Goal: Transaction & Acquisition: Subscribe to service/newsletter

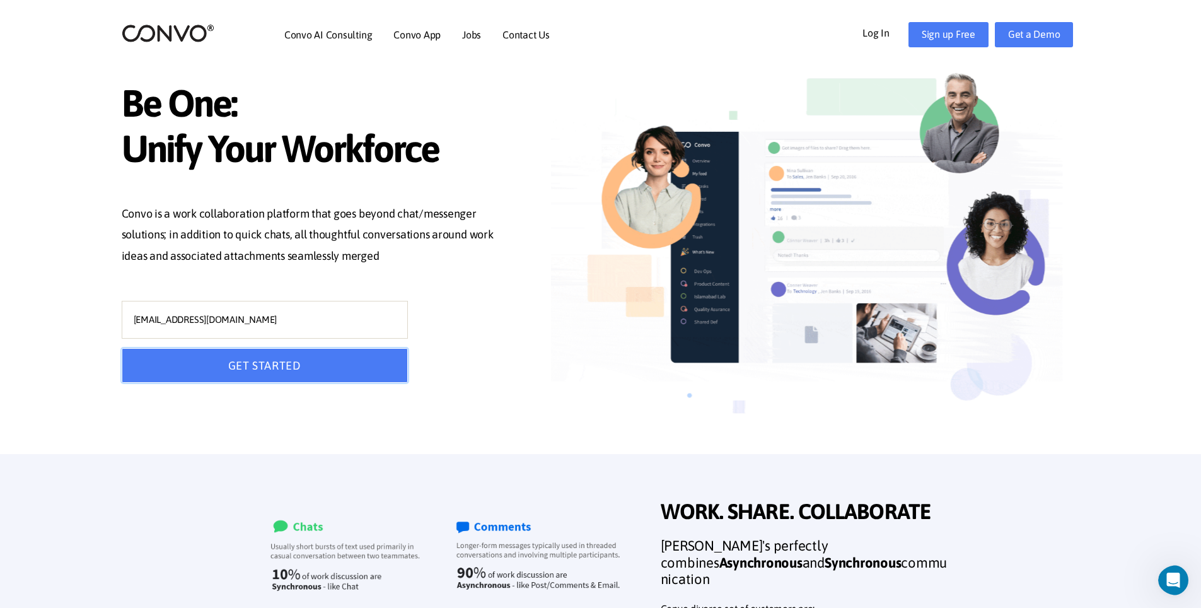
drag, startPoint x: 273, startPoint y: 357, endPoint x: 279, endPoint y: 363, distance: 8.5
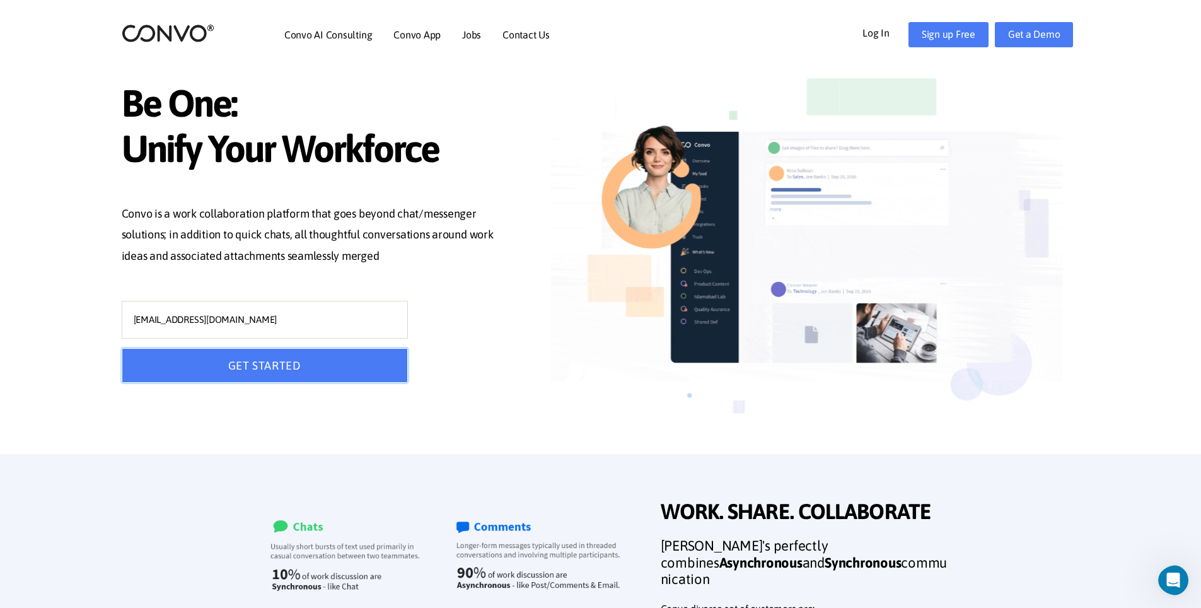
click at [279, 363] on button "GET STARTED" at bounding box center [265, 365] width 286 height 35
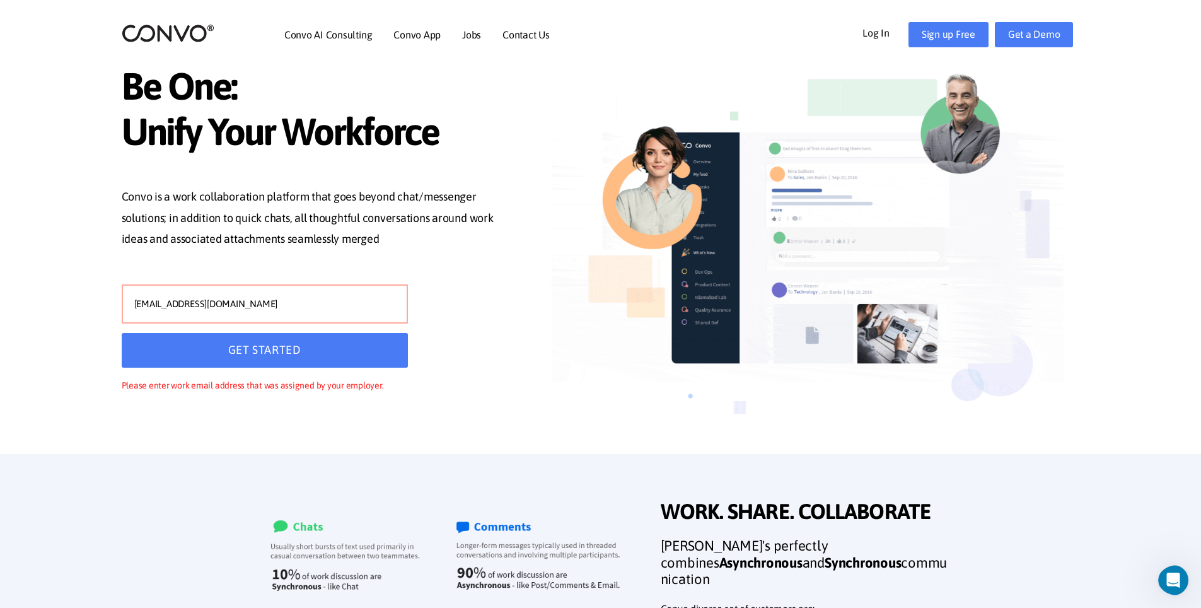
click at [173, 304] on input "[EMAIL_ADDRESS][DOMAIN_NAME]" at bounding box center [265, 303] width 286 height 39
click at [173, 303] on input "[EMAIL_ADDRESS][DOMAIN_NAME]" at bounding box center [265, 303] width 286 height 39
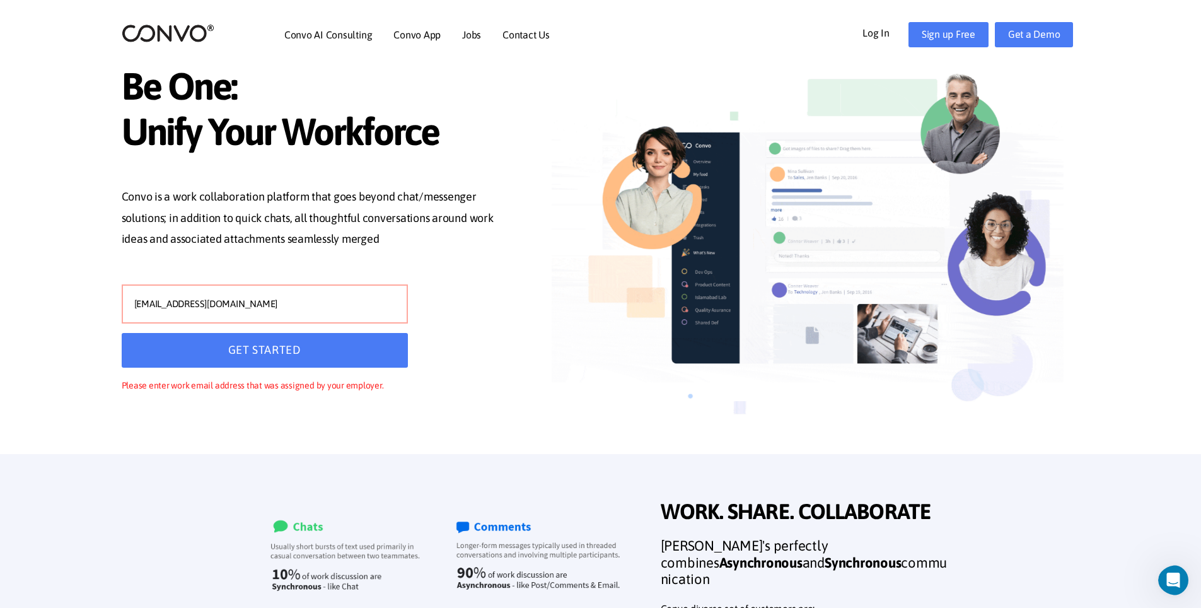
click at [174, 303] on input "[EMAIL_ADDRESS][DOMAIN_NAME]" at bounding box center [265, 303] width 286 height 39
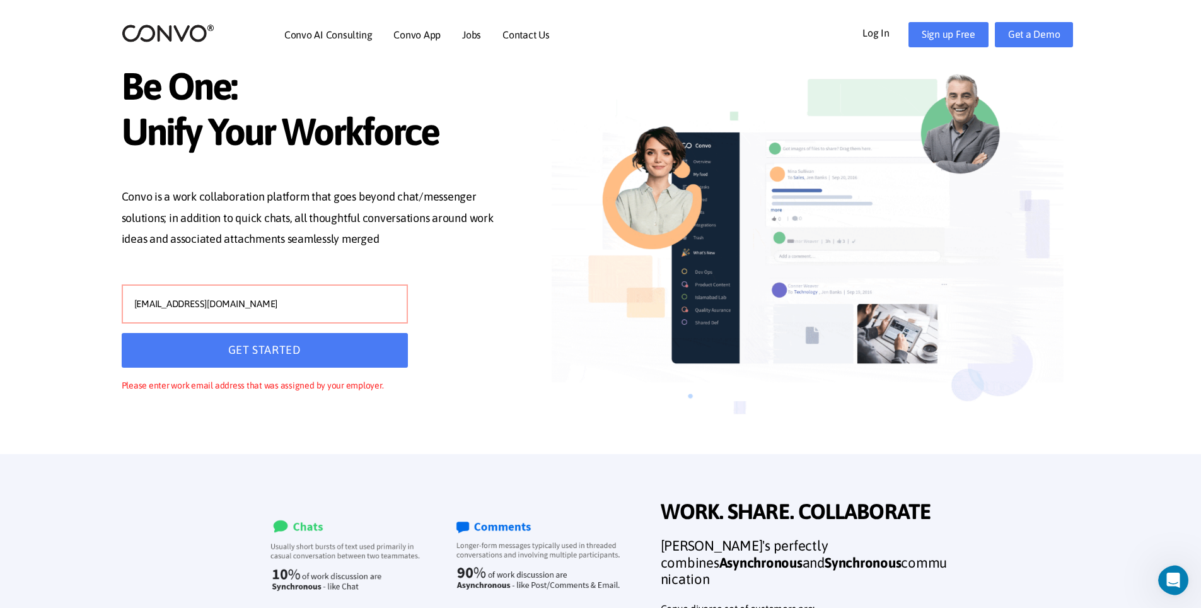
click at [175, 303] on input "[EMAIL_ADDRESS][DOMAIN_NAME]" at bounding box center [265, 303] width 286 height 39
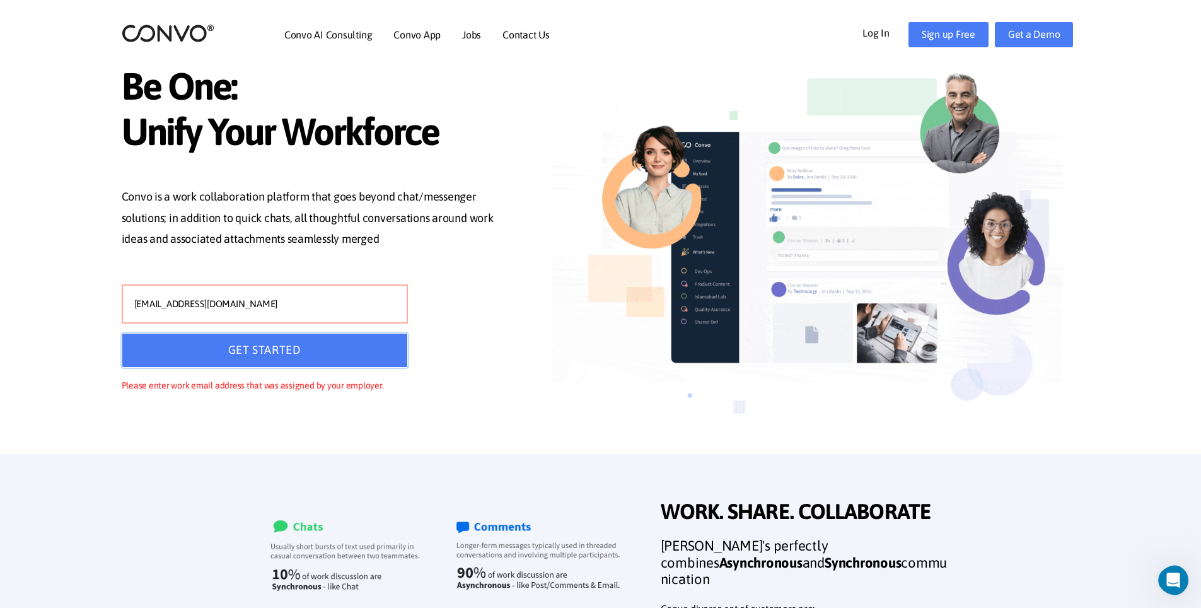
click at [230, 349] on button "GET STARTED" at bounding box center [265, 350] width 286 height 35
click at [243, 349] on button "GET STARTED" at bounding box center [265, 350] width 286 height 35
click at [248, 352] on button "GET STARTED" at bounding box center [265, 350] width 286 height 35
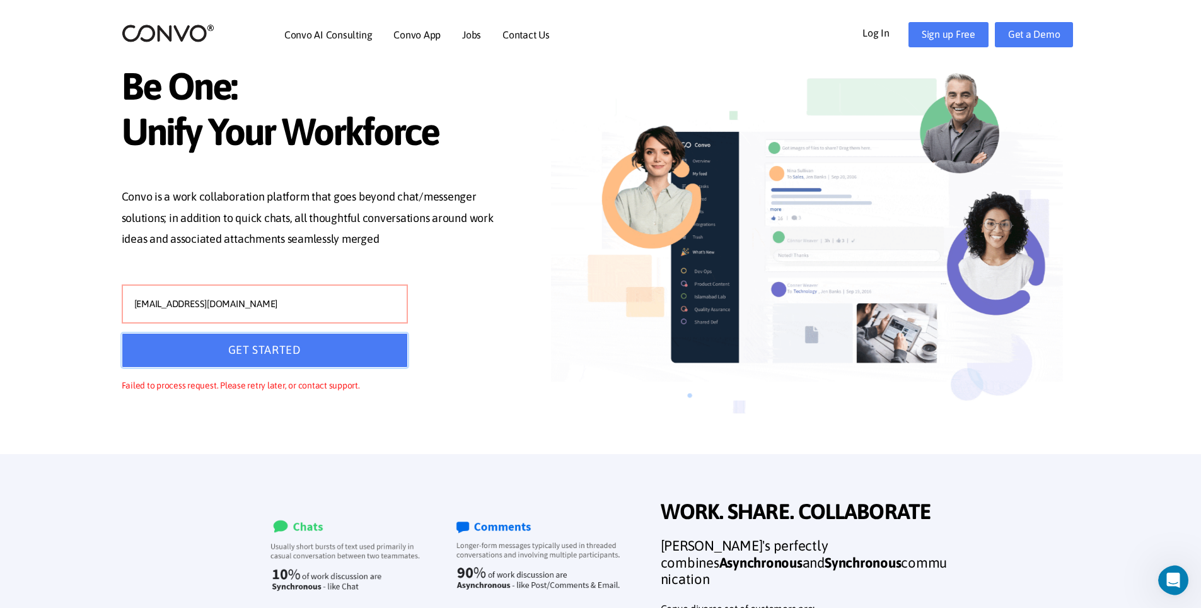
click at [248, 352] on button "GET STARTED" at bounding box center [265, 350] width 286 height 35
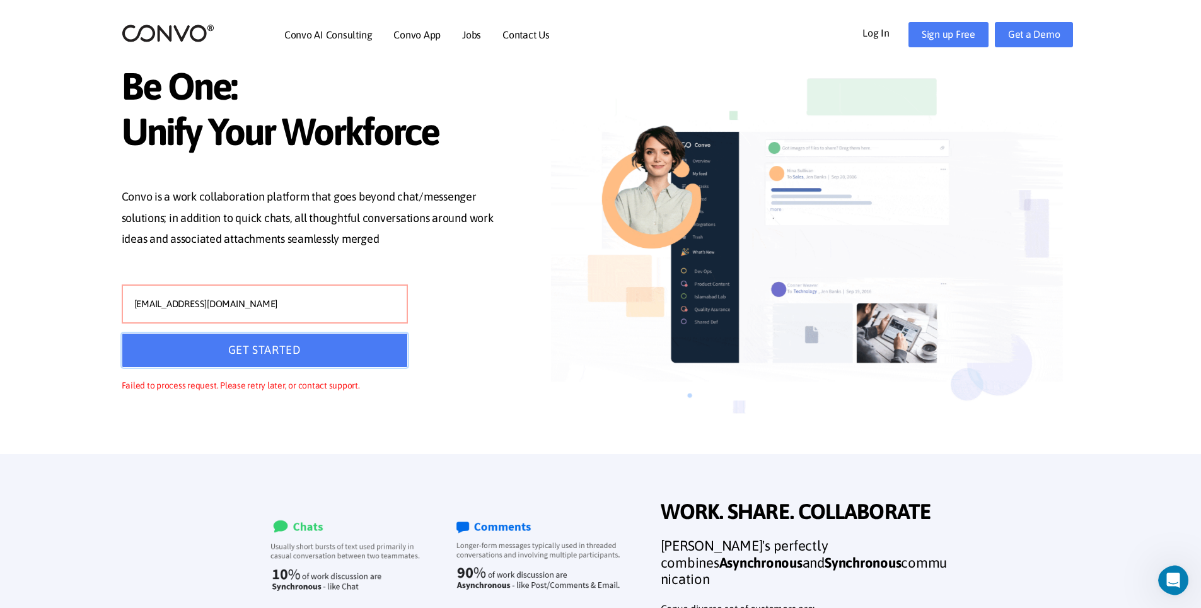
click at [248, 352] on button "GET STARTED" at bounding box center [265, 350] width 286 height 35
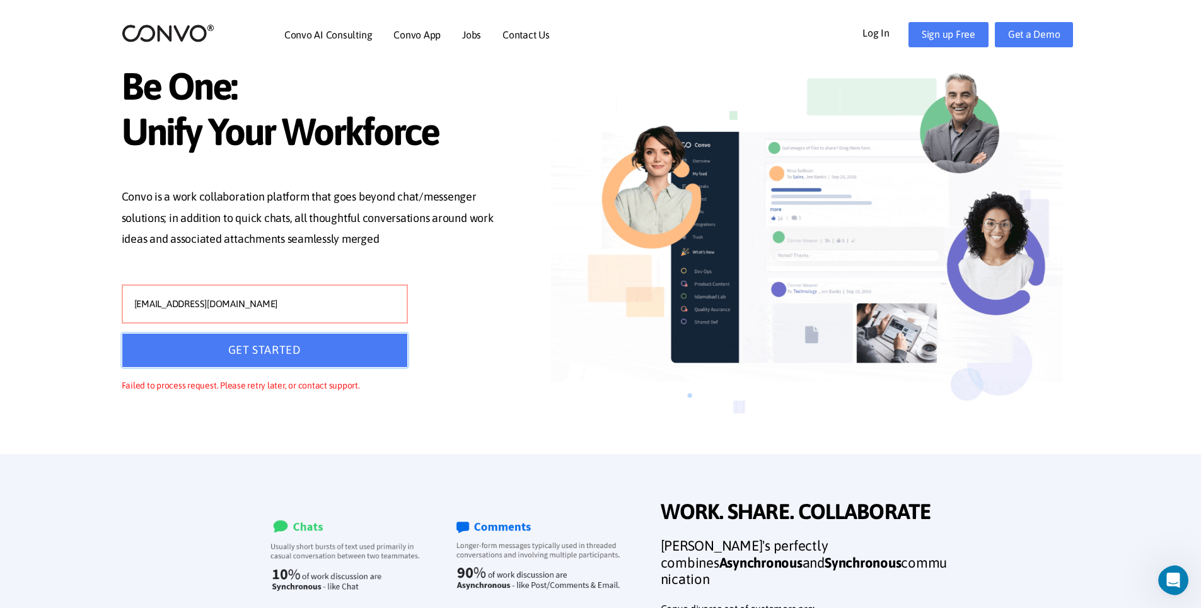
click at [248, 352] on button "GET STARTED" at bounding box center [265, 350] width 286 height 35
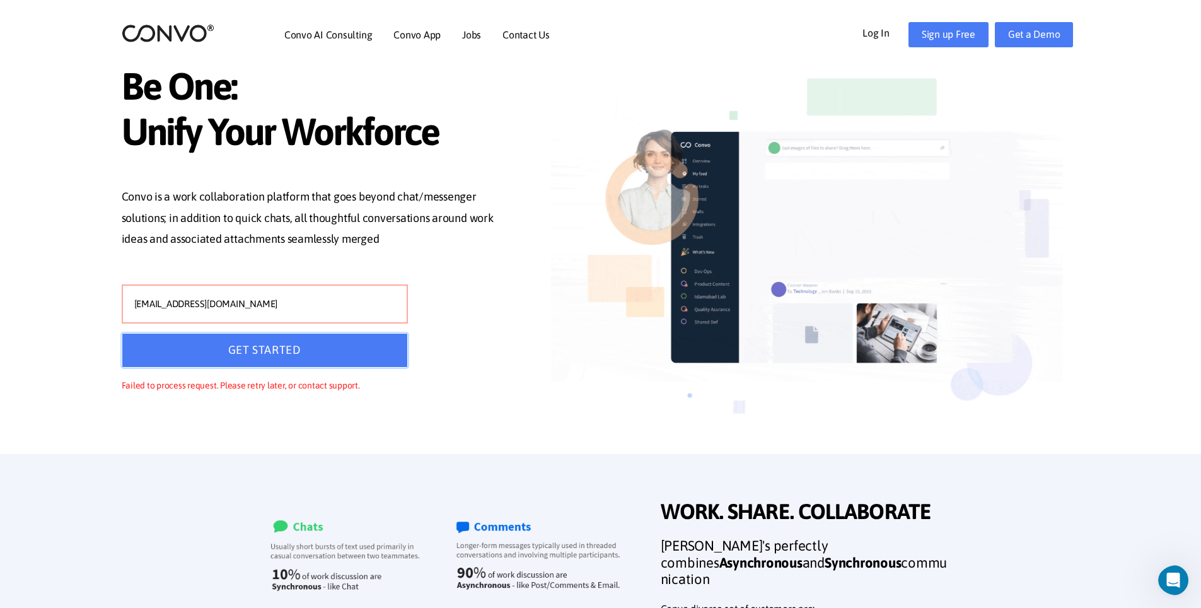
click at [248, 352] on button "GET STARTED" at bounding box center [265, 350] width 286 height 35
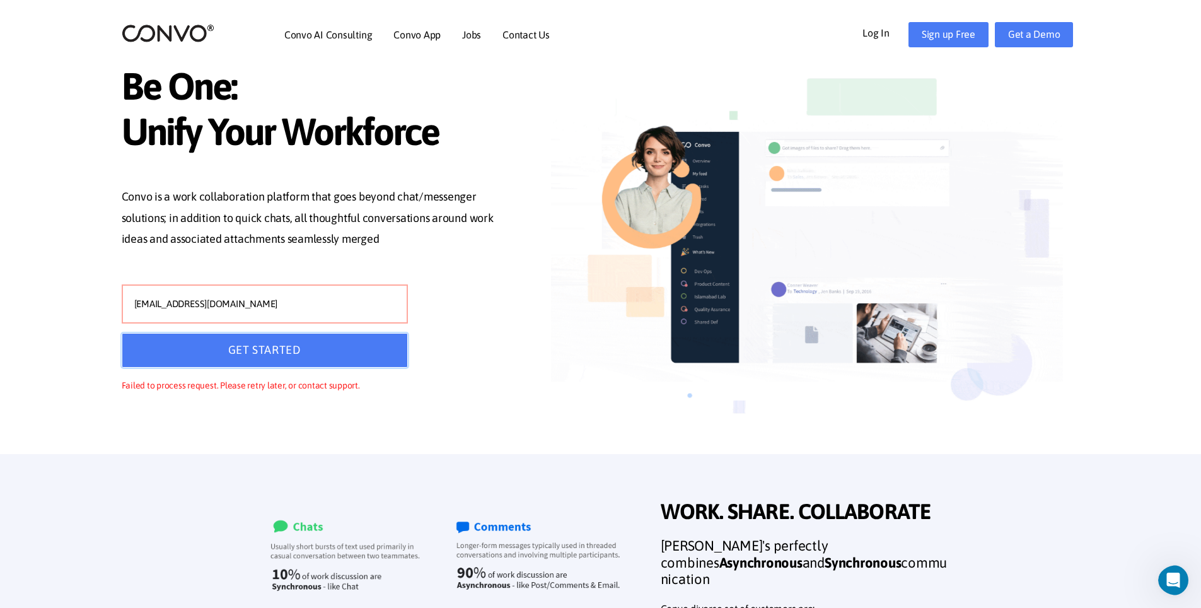
click at [248, 352] on button "GET STARTED" at bounding box center [265, 350] width 286 height 35
click at [253, 352] on button "GET STARTED" at bounding box center [265, 350] width 286 height 35
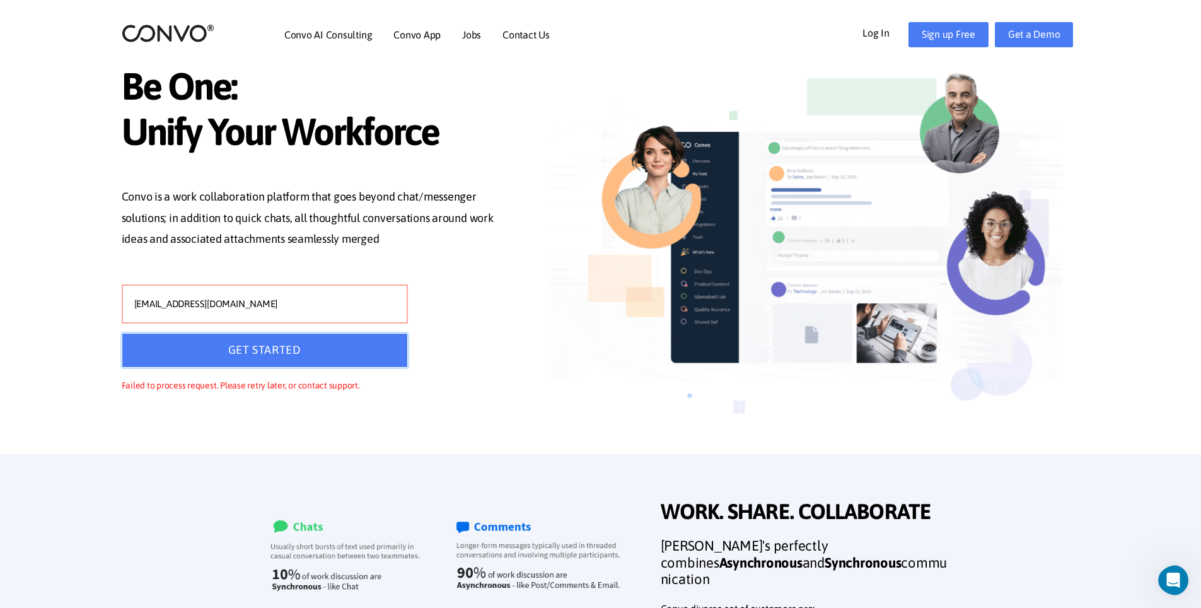
drag, startPoint x: 260, startPoint y: 348, endPoint x: 266, endPoint y: 333, distance: 15.8
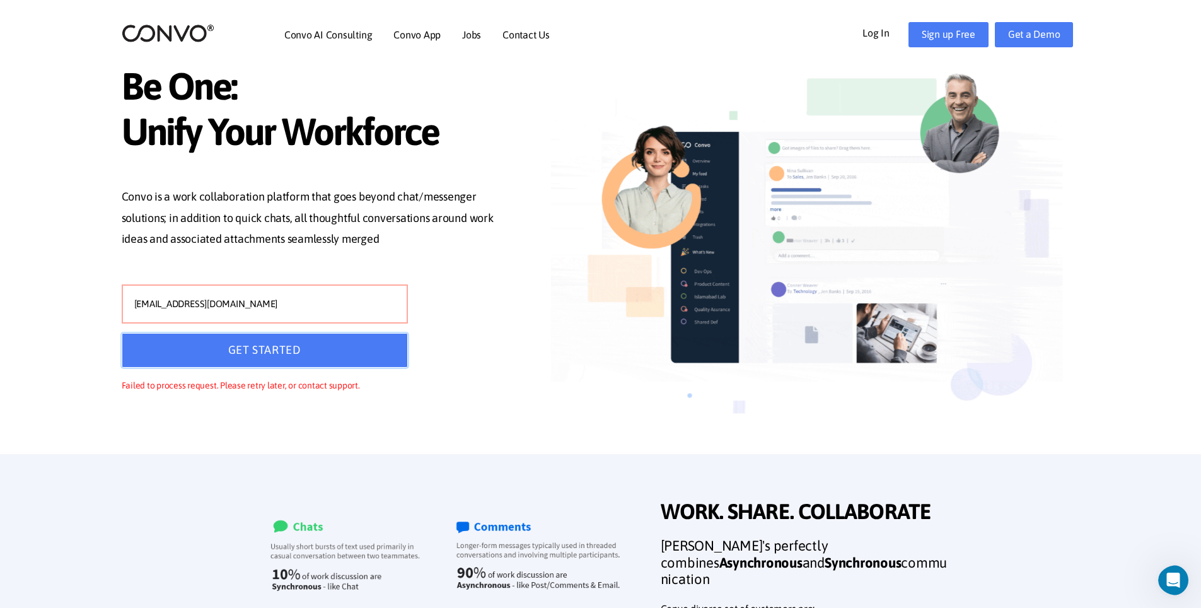
click at [261, 348] on button "GET STARTED" at bounding box center [265, 350] width 286 height 35
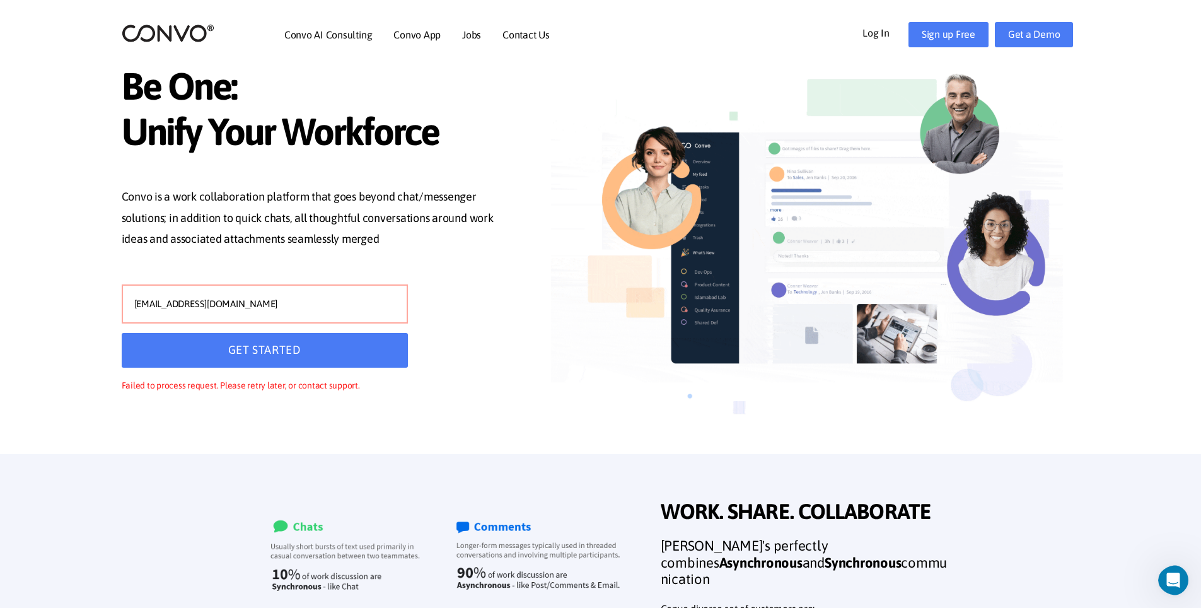
click at [246, 301] on input "[EMAIL_ADDRESS][DOMAIN_NAME]" at bounding box center [265, 303] width 286 height 39
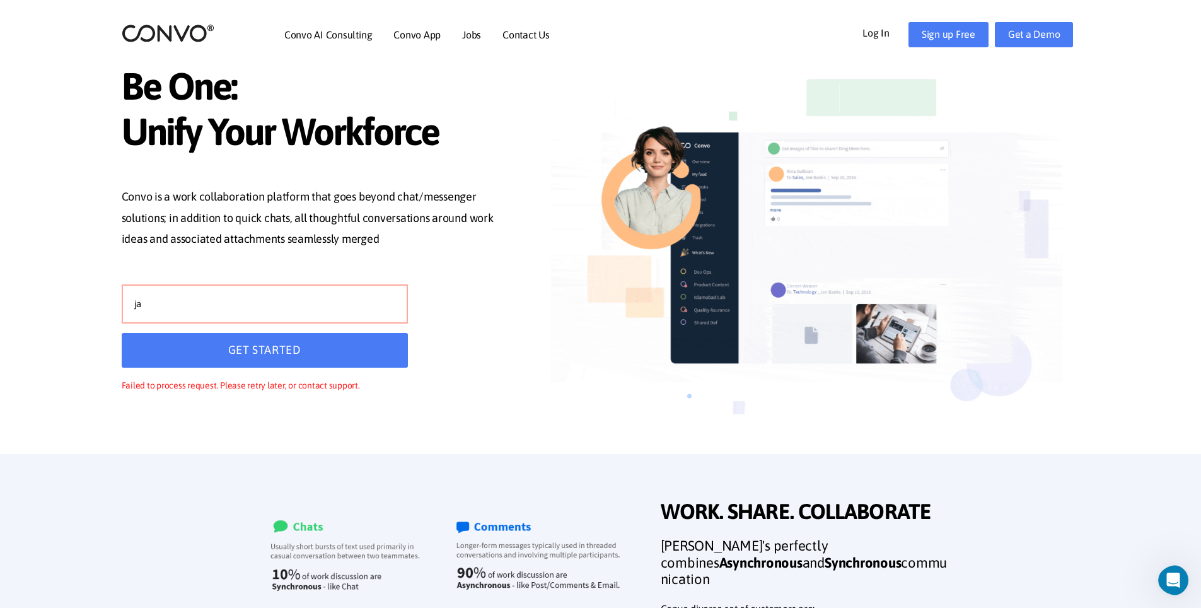
type input "j"
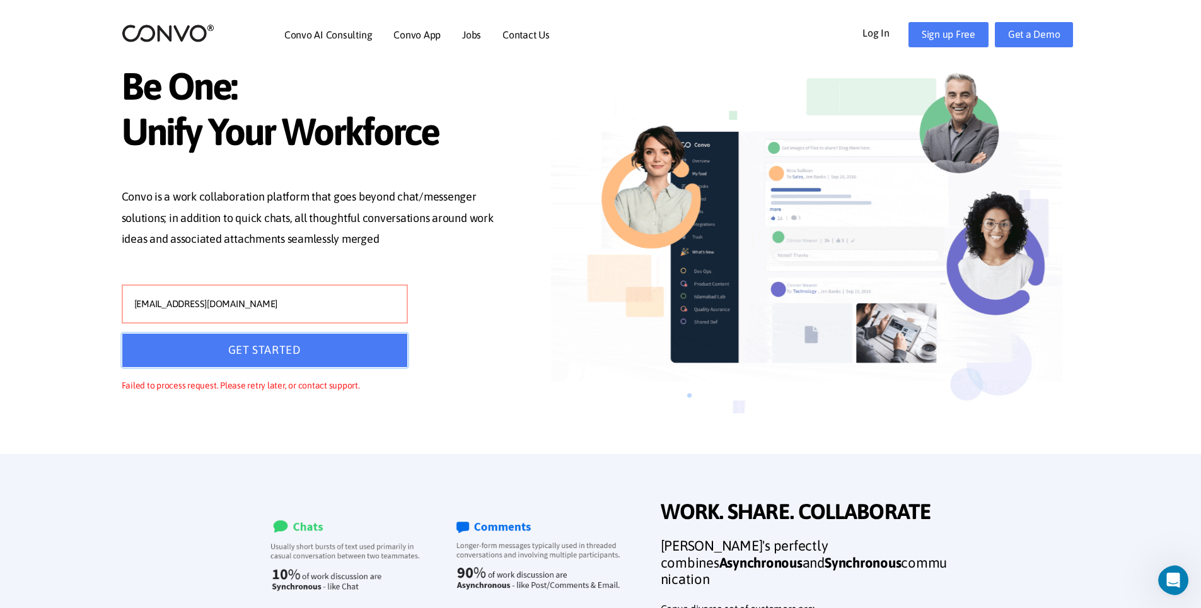
click at [299, 340] on button "GET STARTED" at bounding box center [265, 350] width 286 height 35
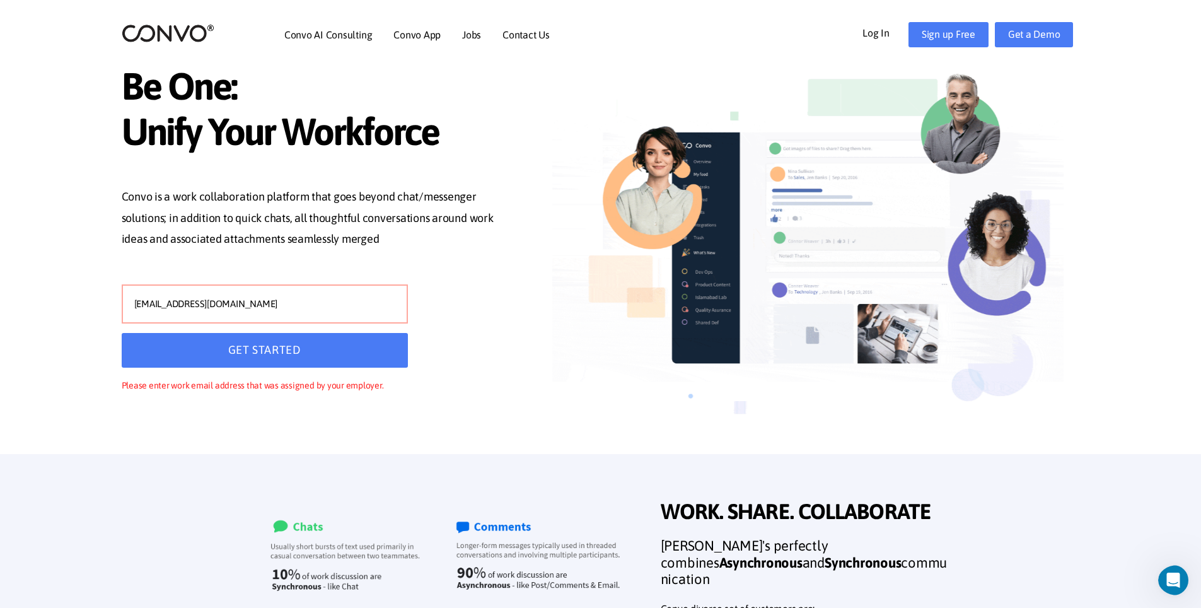
click at [142, 304] on input "[EMAIL_ADDRESS][DOMAIN_NAME]" at bounding box center [265, 303] width 286 height 39
type input "[EMAIL_ADDRESS][DOMAIN_NAME]"
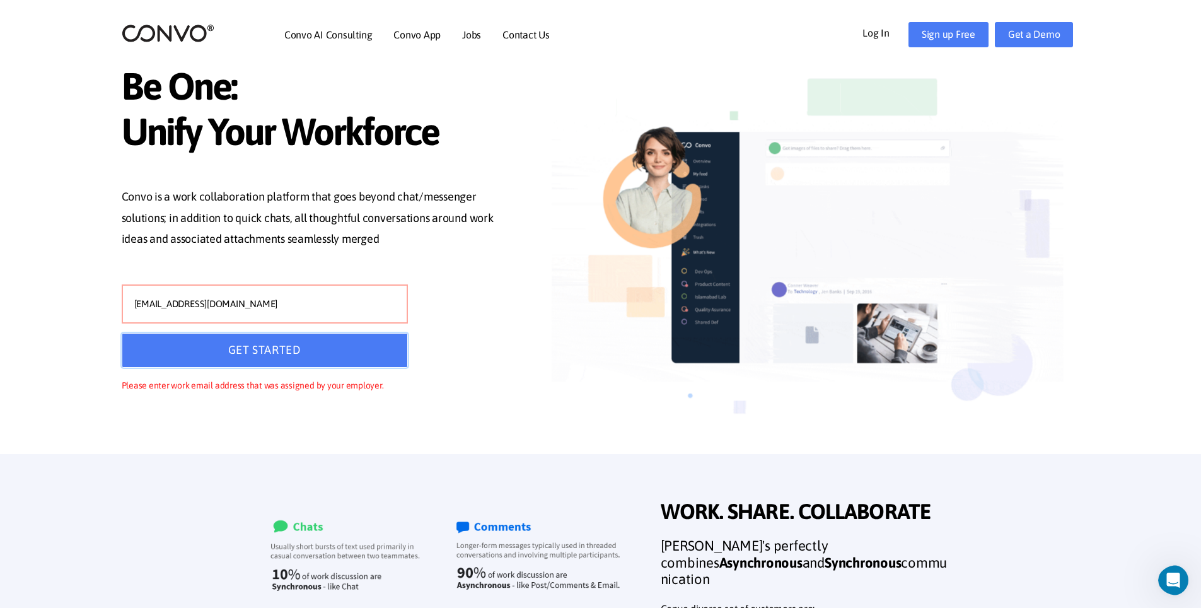
click at [193, 337] on button "GET STARTED" at bounding box center [265, 350] width 286 height 35
